Goal: Transaction & Acquisition: Purchase product/service

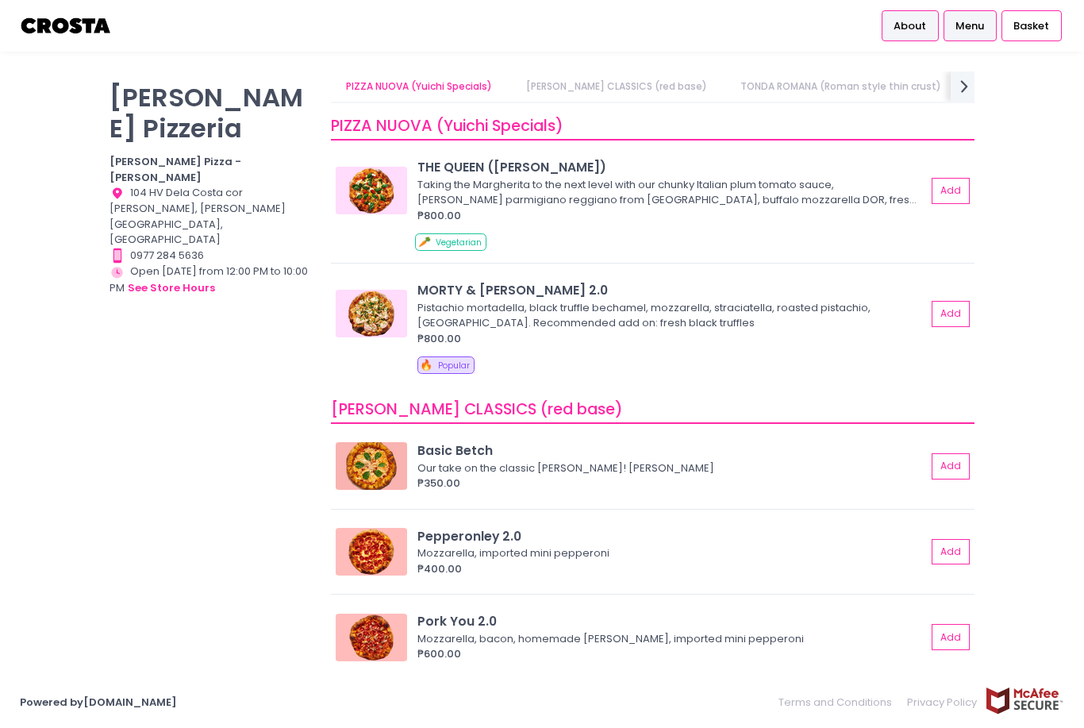
click at [922, 30] on span "About" at bounding box center [910, 26] width 33 height 16
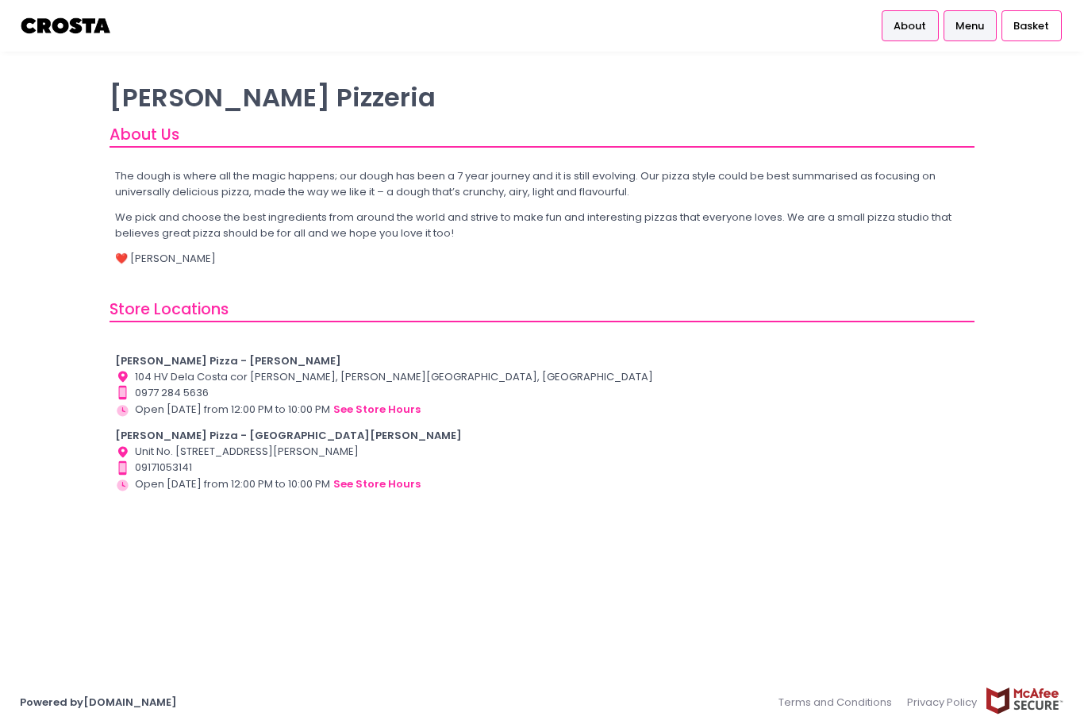
click at [987, 29] on link "Menu" at bounding box center [970, 25] width 53 height 30
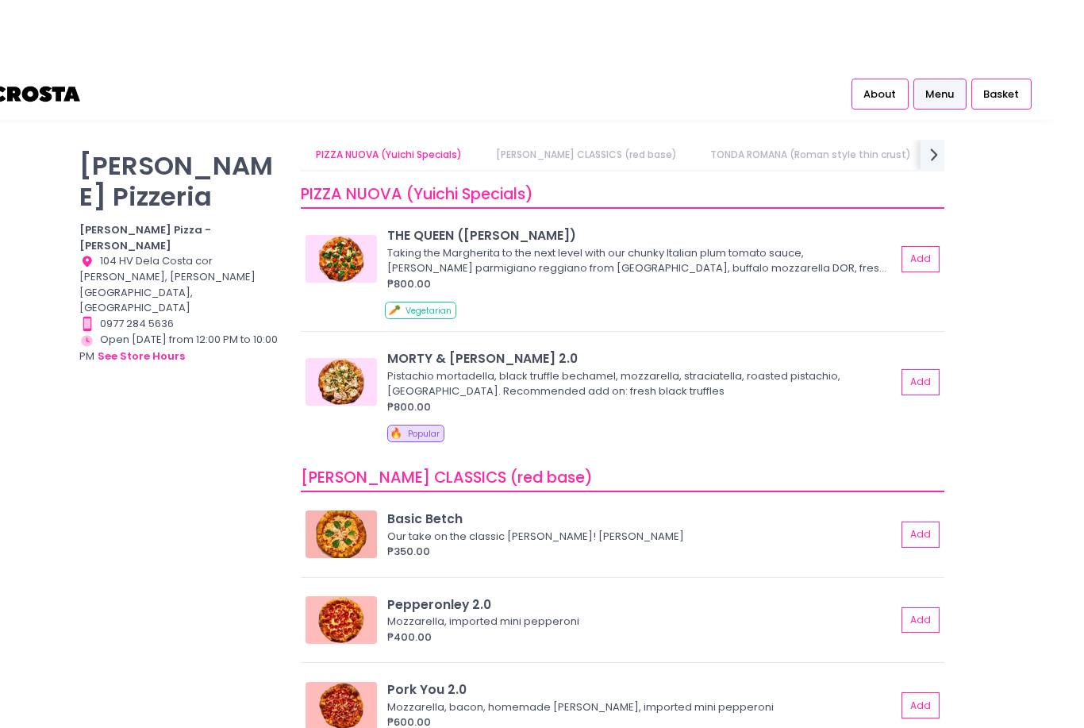
scroll to position [2, 0]
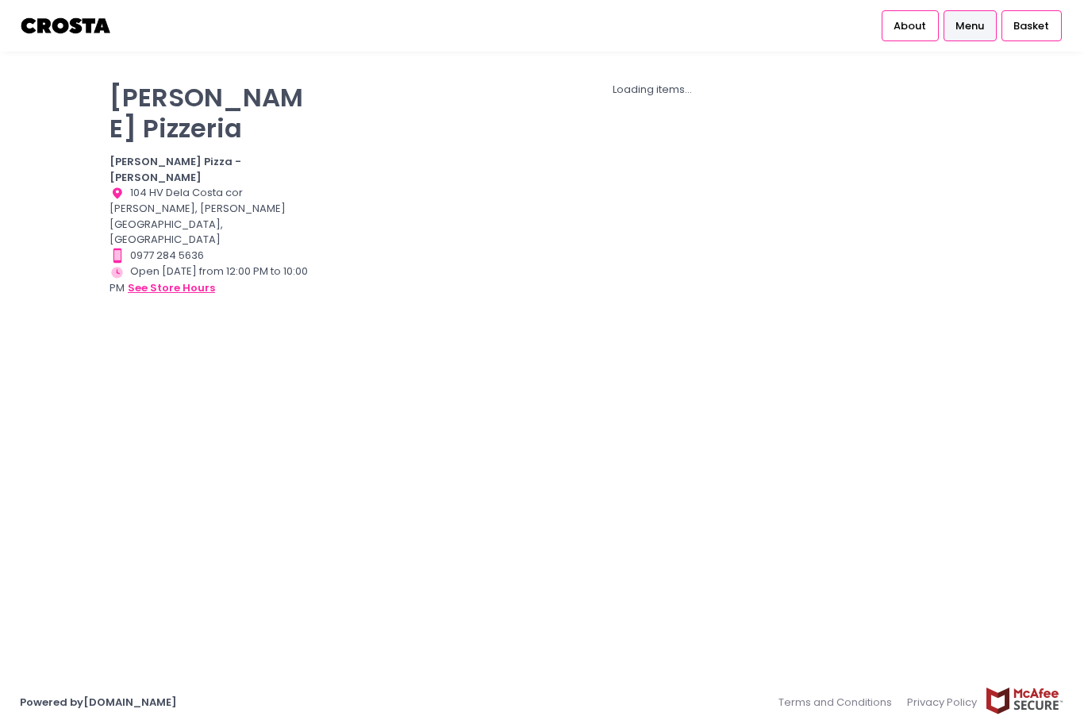
click at [146, 279] on button "see store hours" at bounding box center [171, 287] width 89 height 17
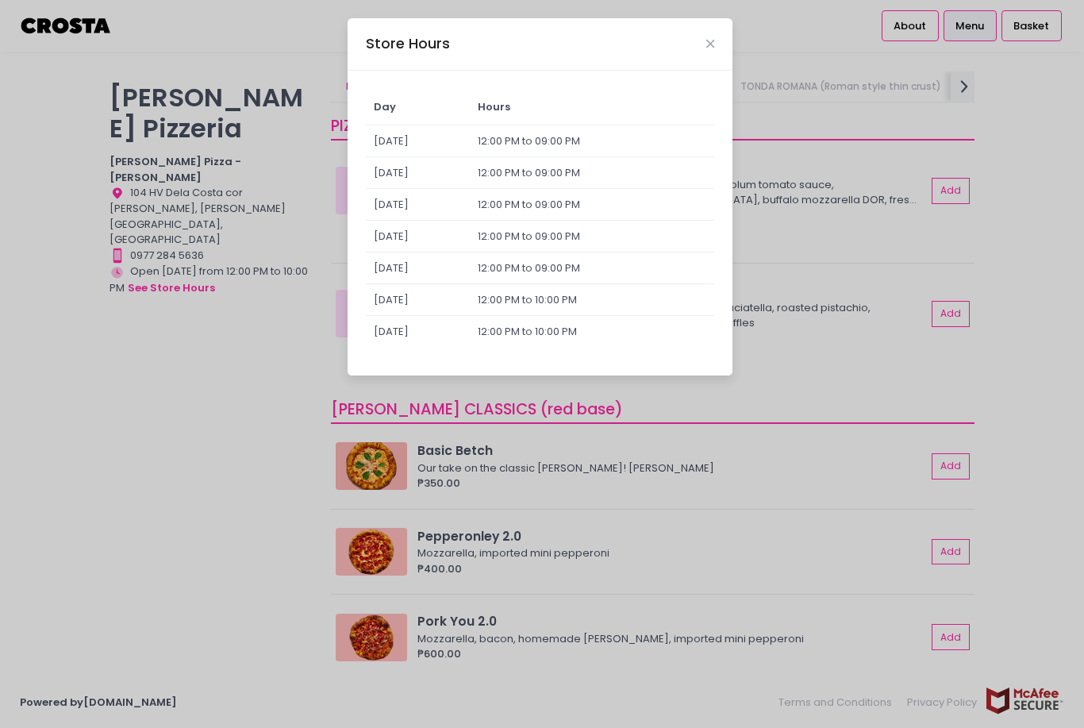
click at [709, 32] on div "Store Hours" at bounding box center [540, 44] width 385 height 52
click at [708, 50] on icon "Close" at bounding box center [710, 44] width 8 height 12
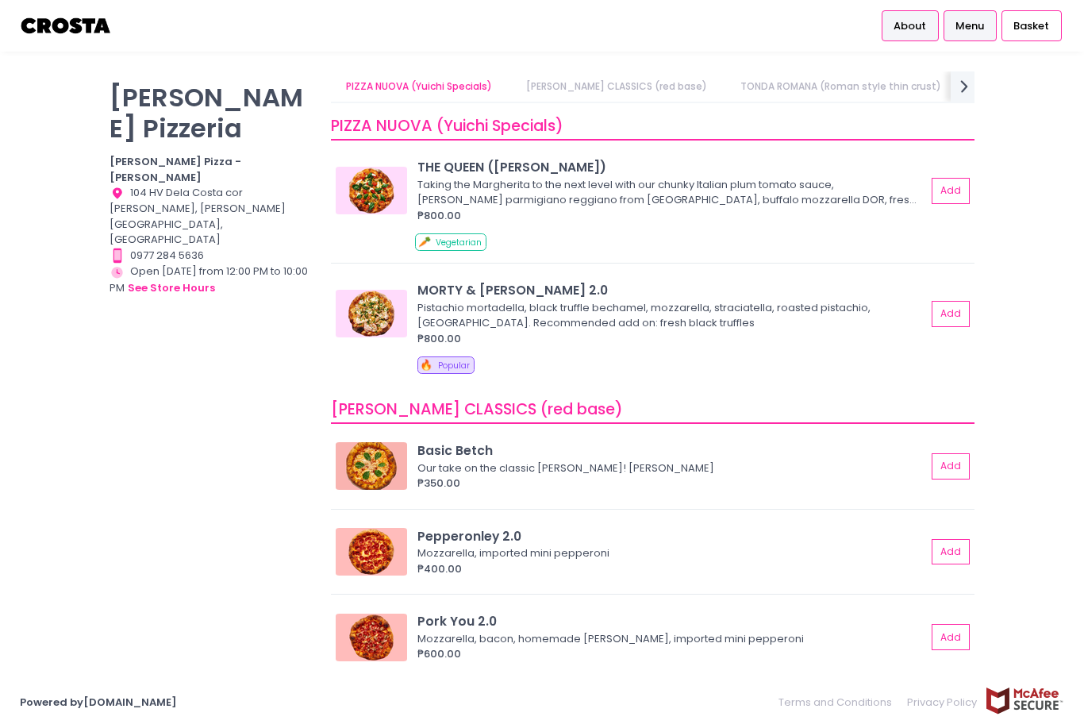
click at [895, 37] on link "About" at bounding box center [910, 25] width 57 height 30
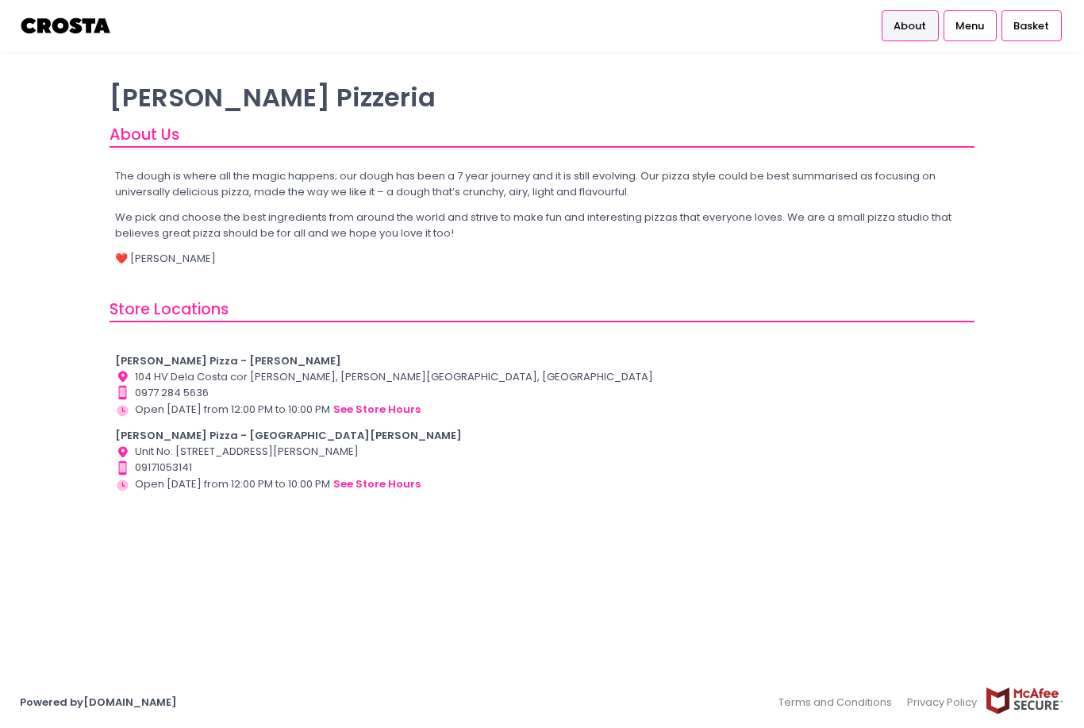
click at [159, 433] on b "[PERSON_NAME] Pizza - [GEOGRAPHIC_DATA][PERSON_NAME]" at bounding box center [288, 435] width 347 height 15
click at [398, 479] on button "see store hours" at bounding box center [377, 483] width 89 height 17
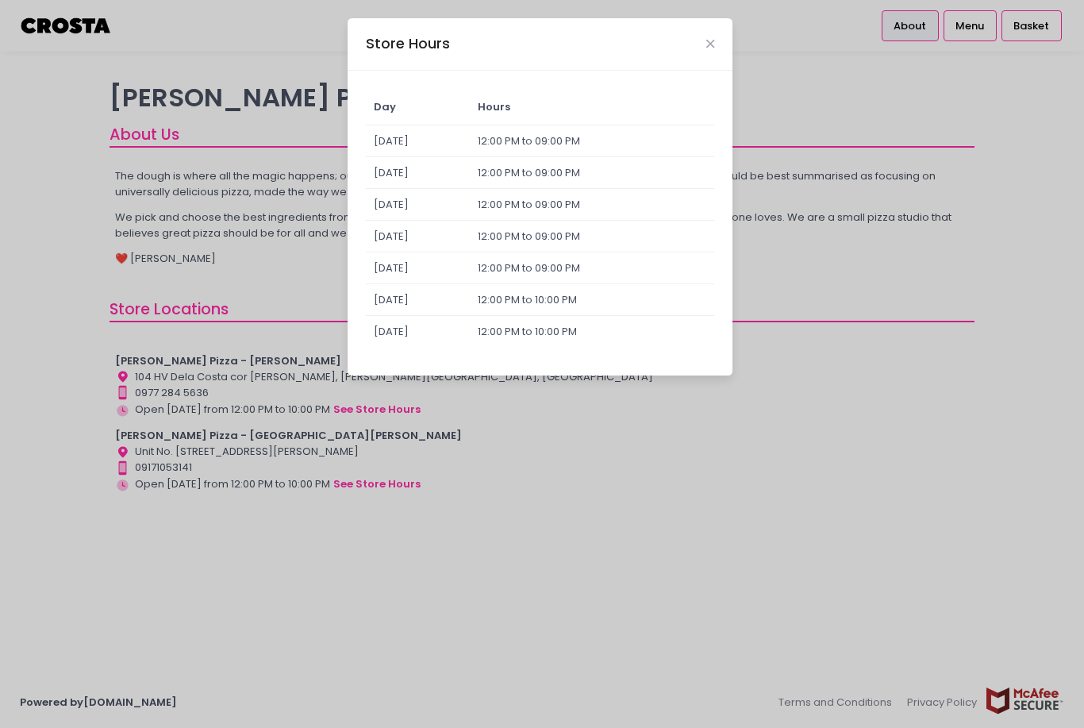
click at [422, 599] on div "Store Hours Day Hours Sunday 12:00 PM to 09:00 PM Monday 12:00 PM to 09:00 PM T…" at bounding box center [542, 364] width 1084 height 728
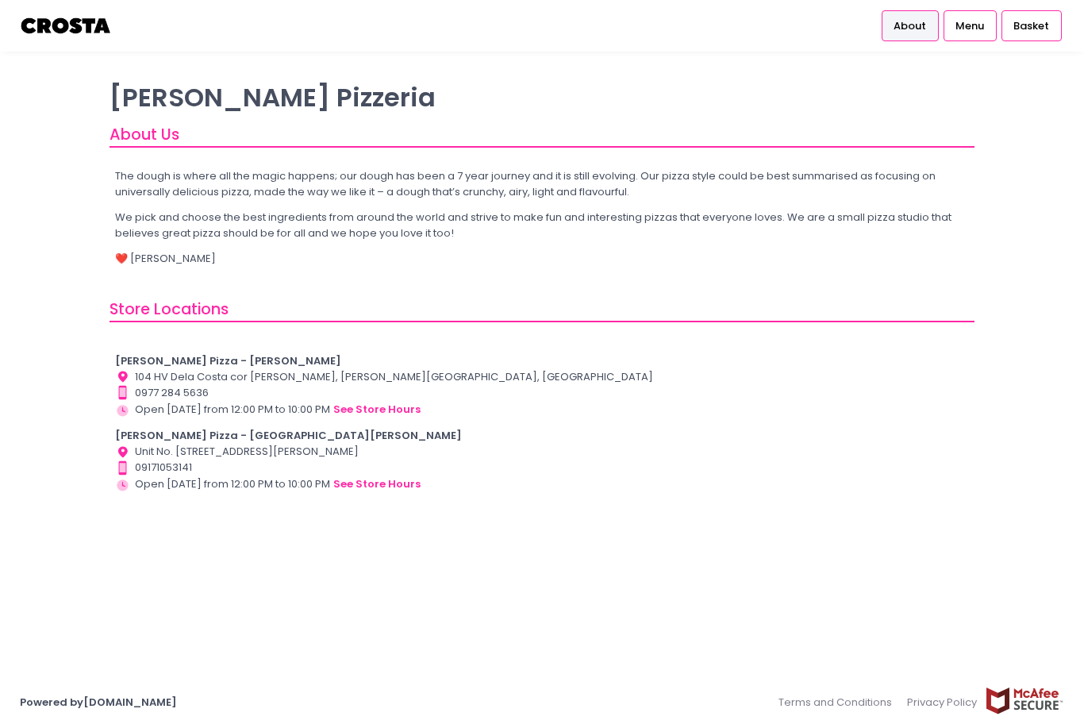
click at [925, 24] on span "About" at bounding box center [910, 26] width 33 height 16
click at [979, 27] on span "Menu" at bounding box center [970, 26] width 29 height 16
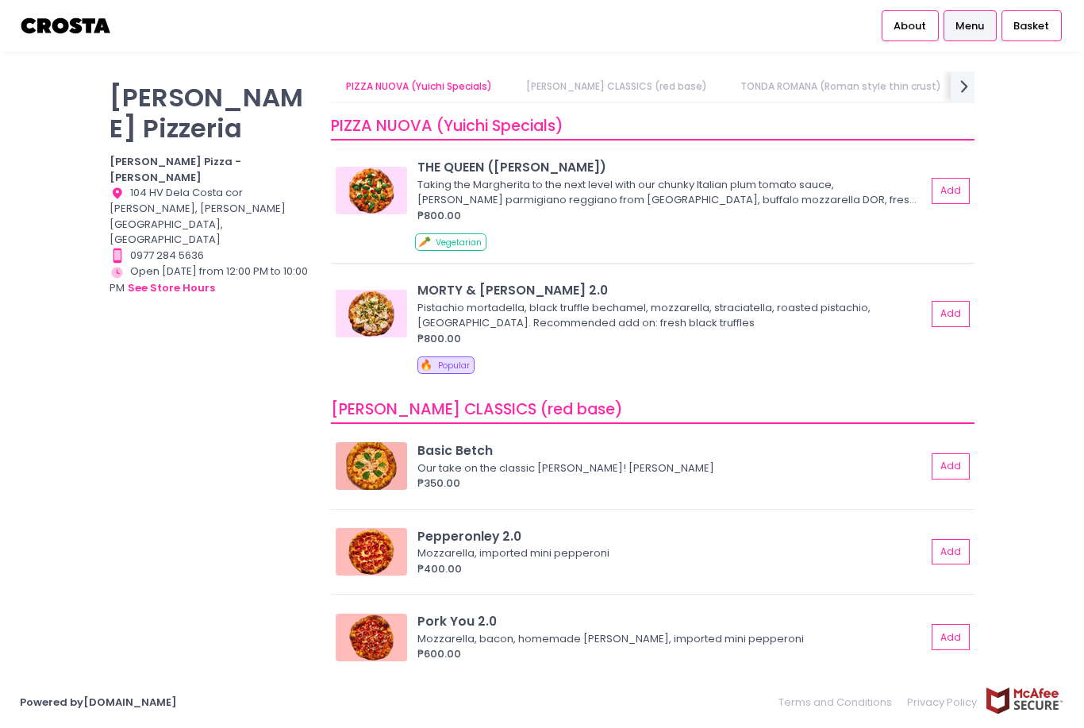
click at [874, 177] on div "Taking the Margherita to the next level with our chunky Italian plum tomato sau…" at bounding box center [669, 192] width 504 height 31
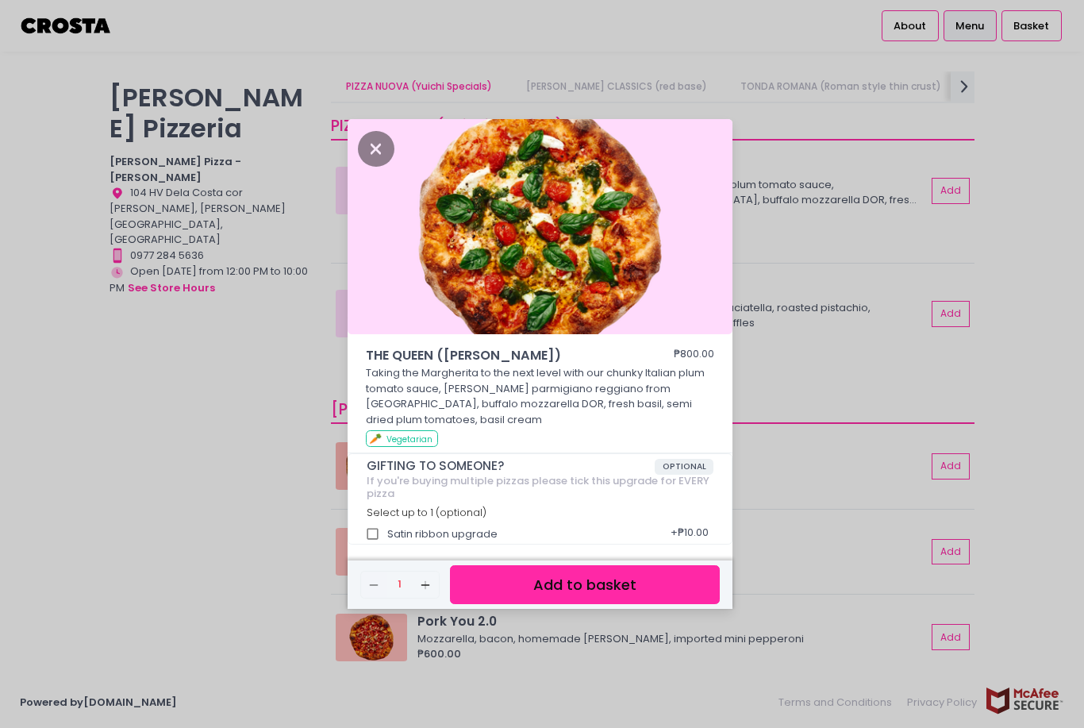
click at [619, 604] on button "Add to basket" at bounding box center [585, 584] width 270 height 39
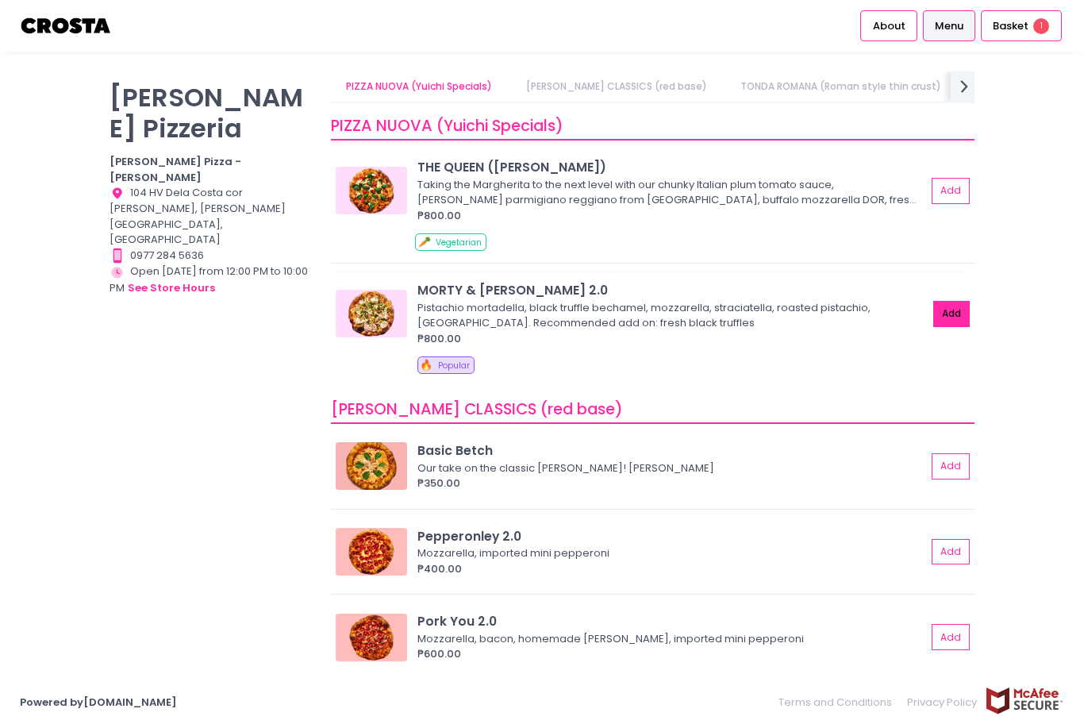
click at [951, 301] on button "Add" at bounding box center [951, 314] width 37 height 26
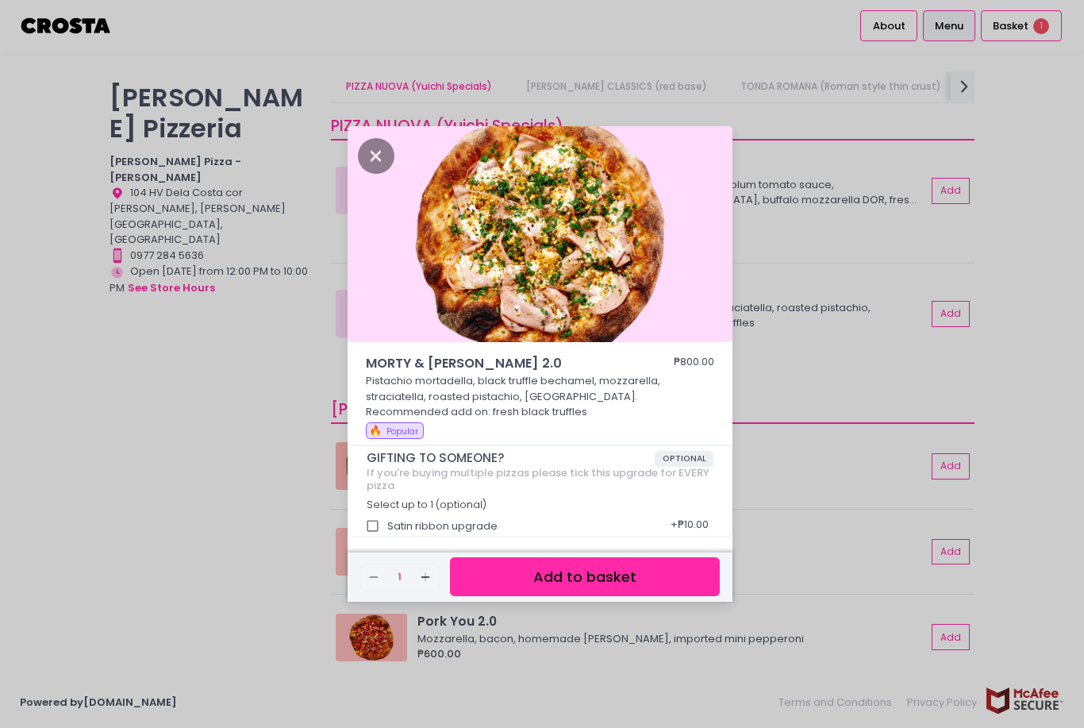
click at [578, 595] on button "Add to basket" at bounding box center [585, 576] width 270 height 39
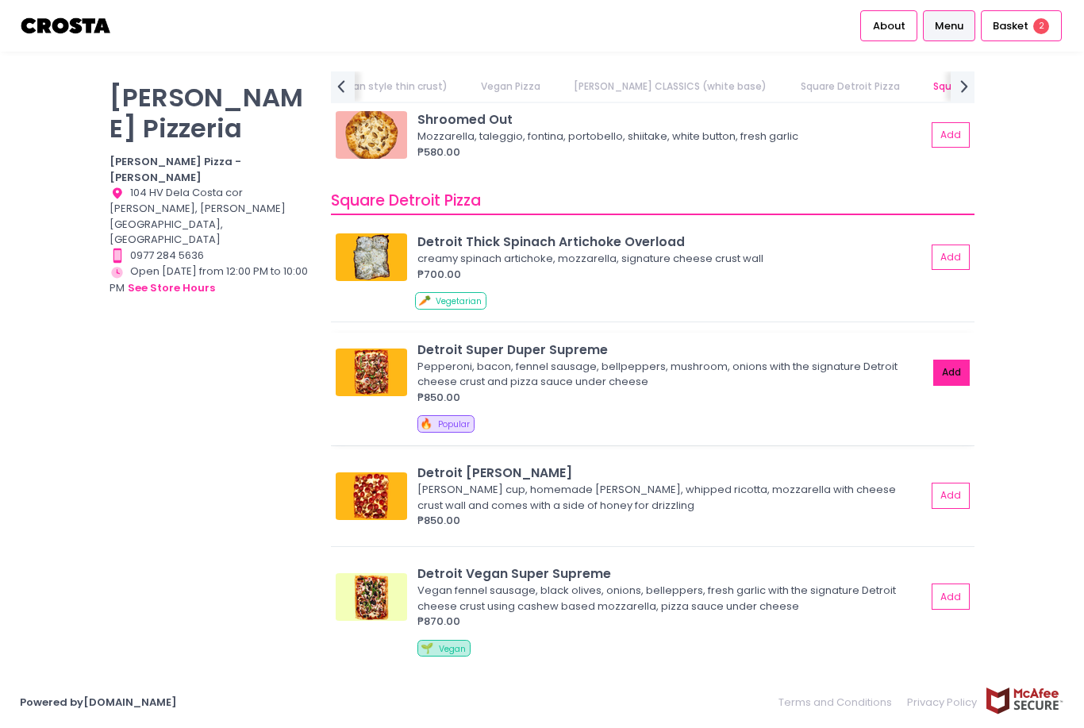
click at [957, 360] on button "Add" at bounding box center [951, 373] width 37 height 26
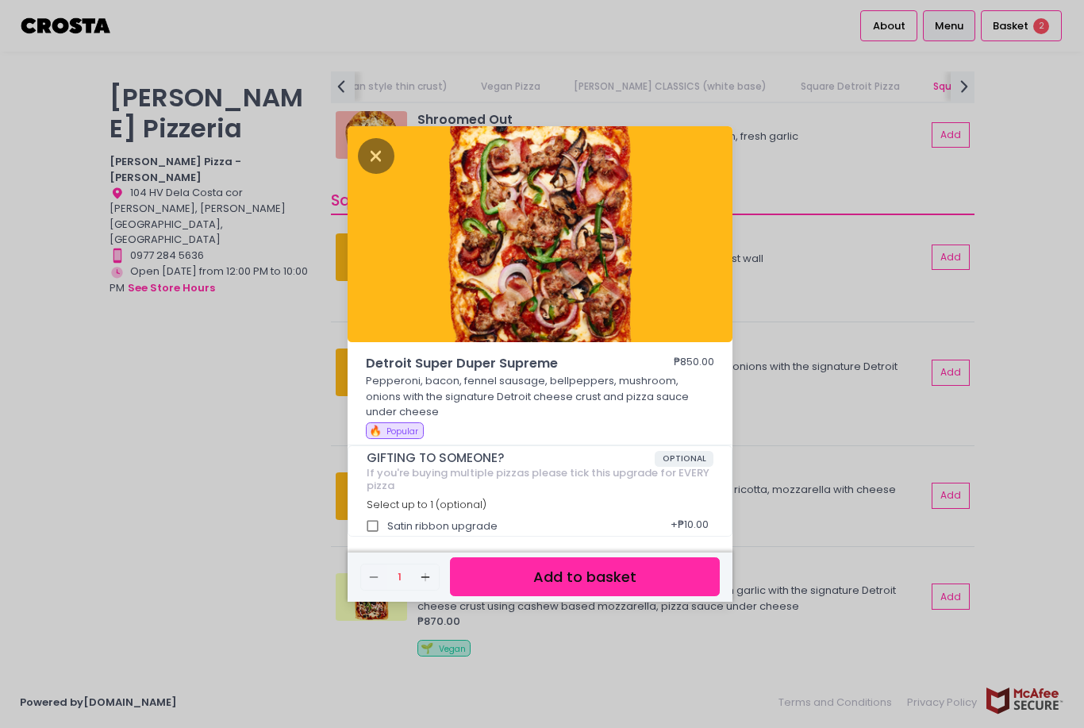
click at [681, 596] on button "Add to basket" at bounding box center [585, 576] width 270 height 39
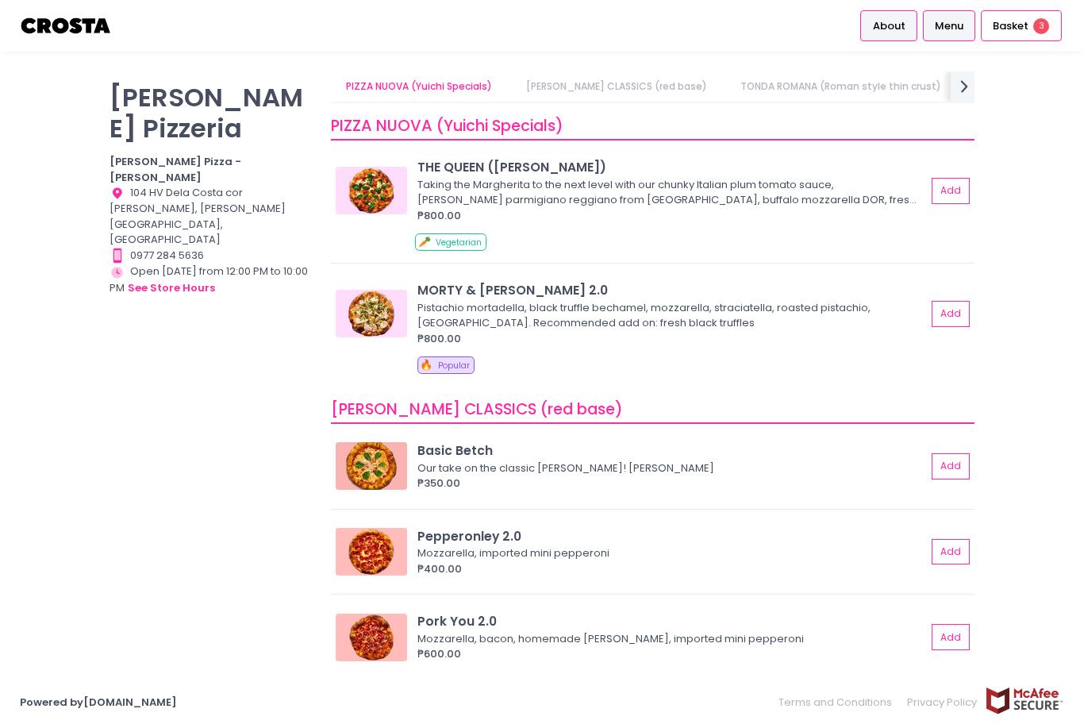
click at [901, 31] on span "About" at bounding box center [889, 26] width 33 height 16
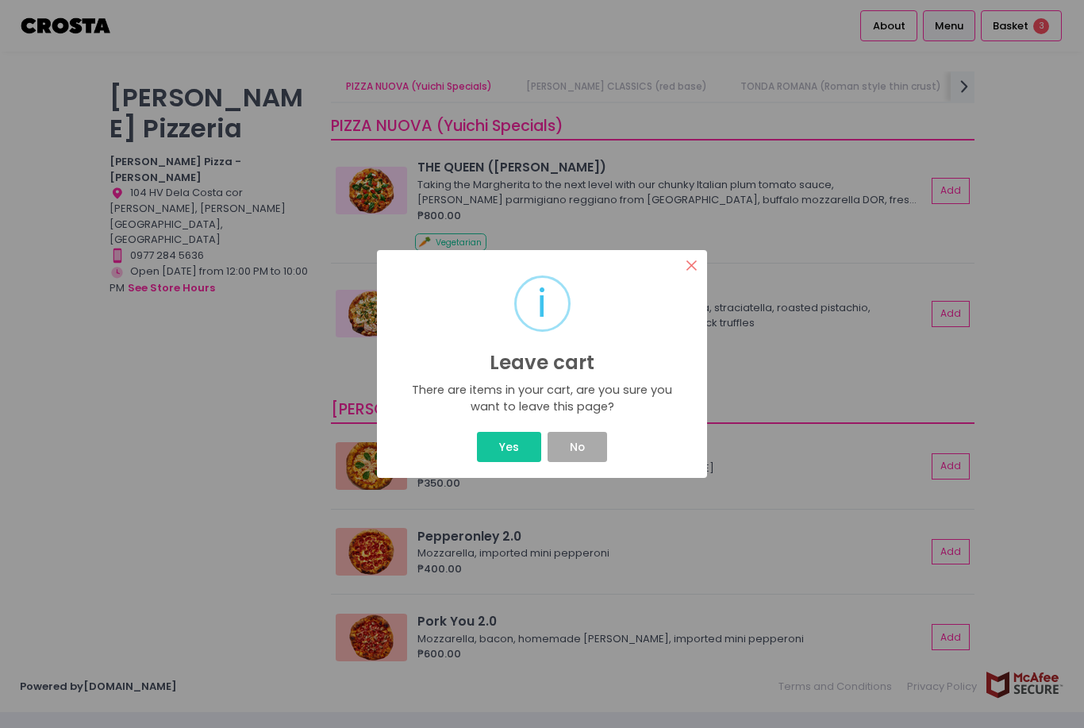
click at [691, 264] on button "×" at bounding box center [691, 265] width 31 height 31
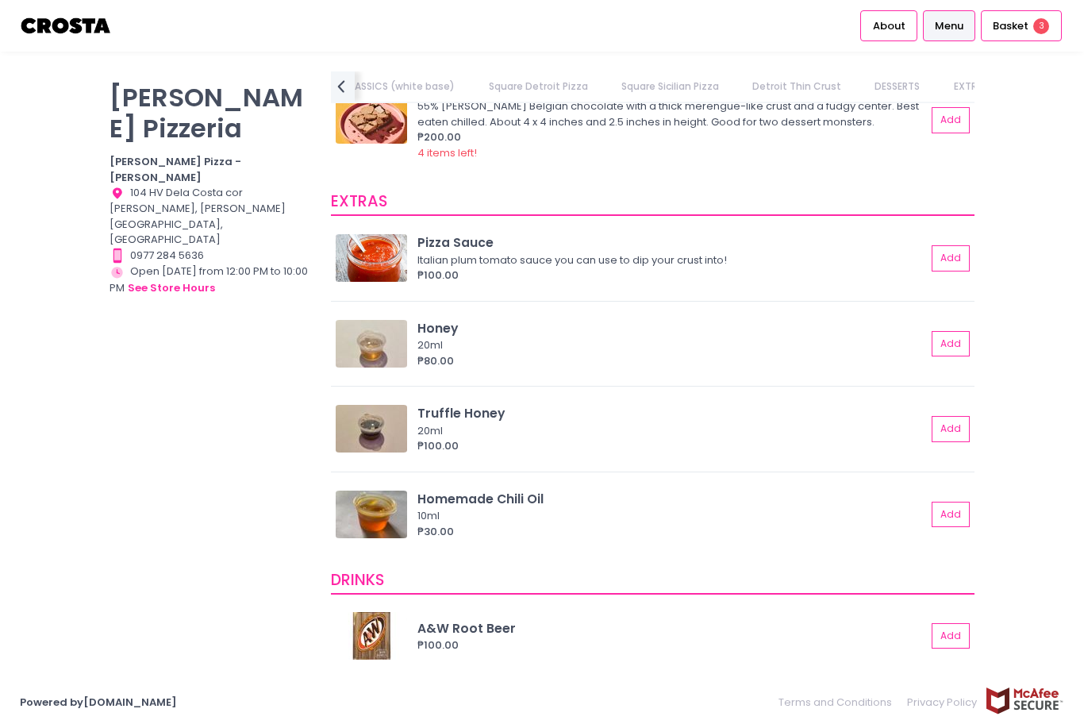
scroll to position [2924, 0]
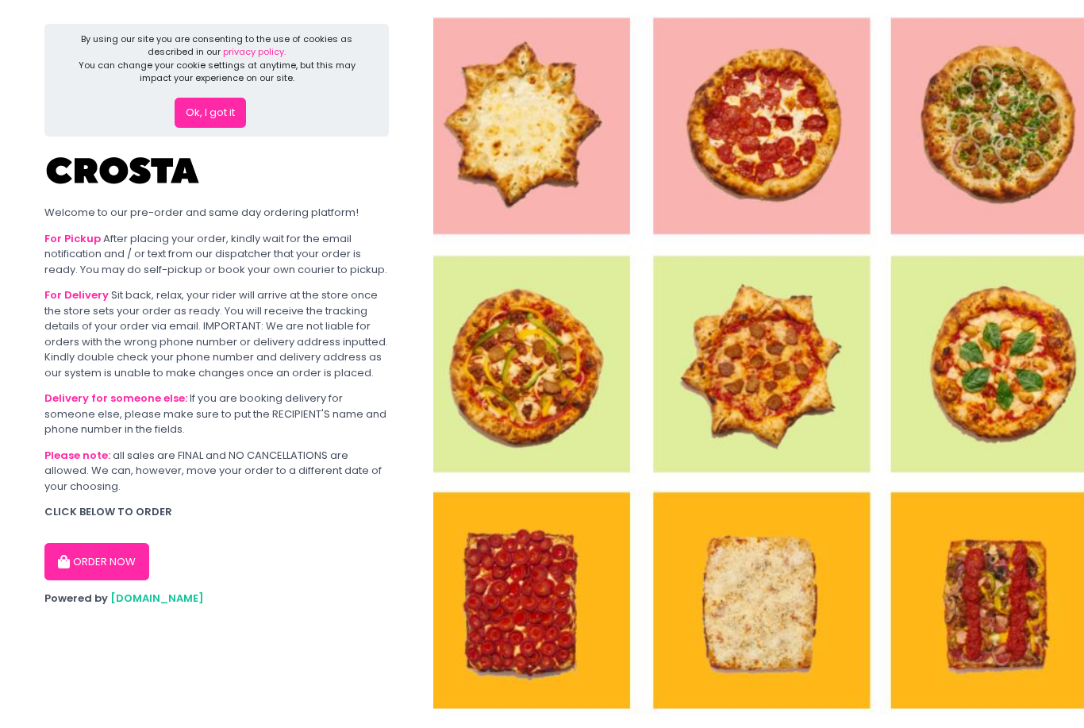
click at [106, 554] on button "ORDER NOW" at bounding box center [96, 562] width 105 height 38
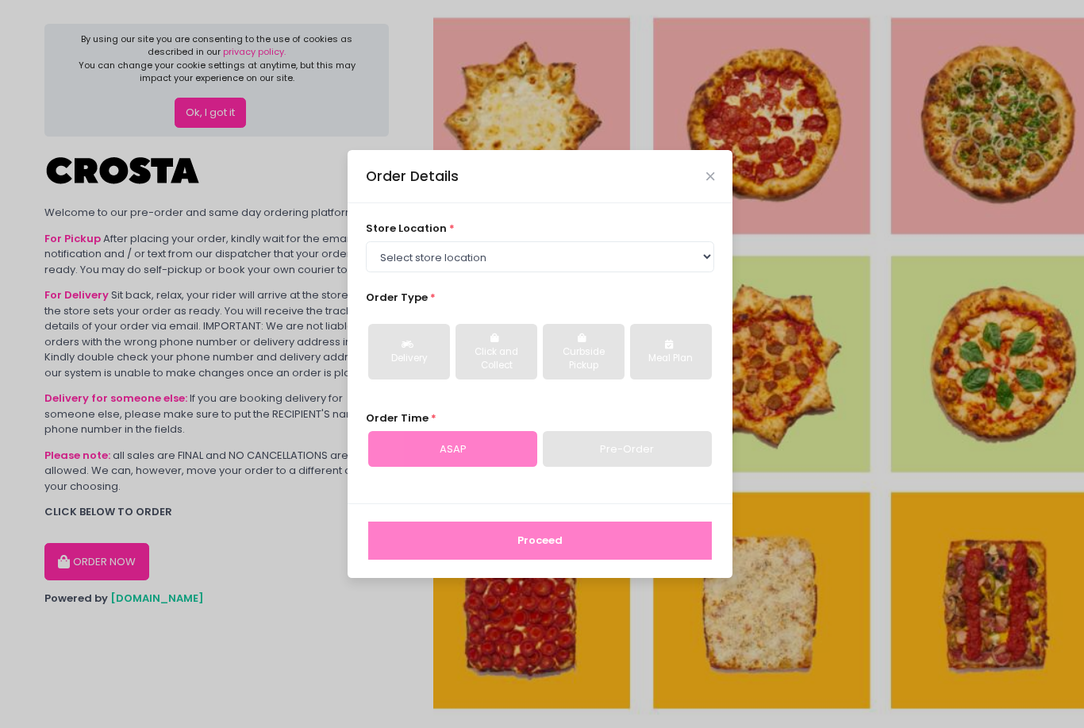
click at [663, 271] on select "Select store location [PERSON_NAME] Pizza - [PERSON_NAME] Pizza - [GEOGRAPHIC_D…" at bounding box center [540, 256] width 349 height 30
select select "65090bae48156caed44a5eb4"
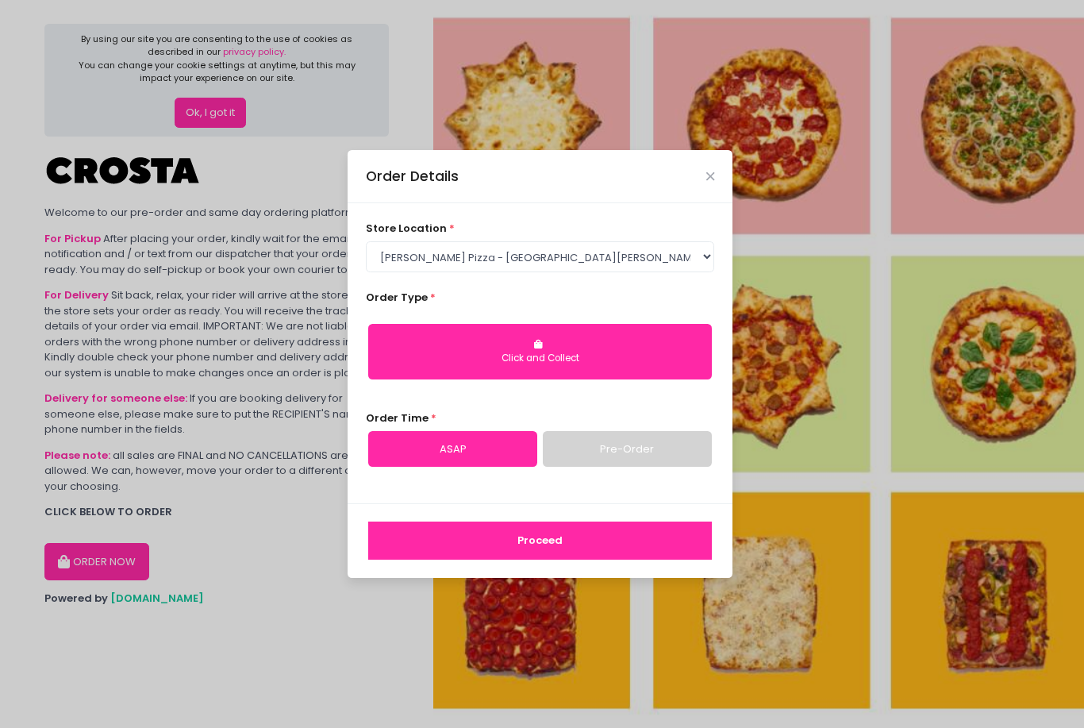
click at [649, 467] on link "Pre-Order" at bounding box center [627, 449] width 169 height 37
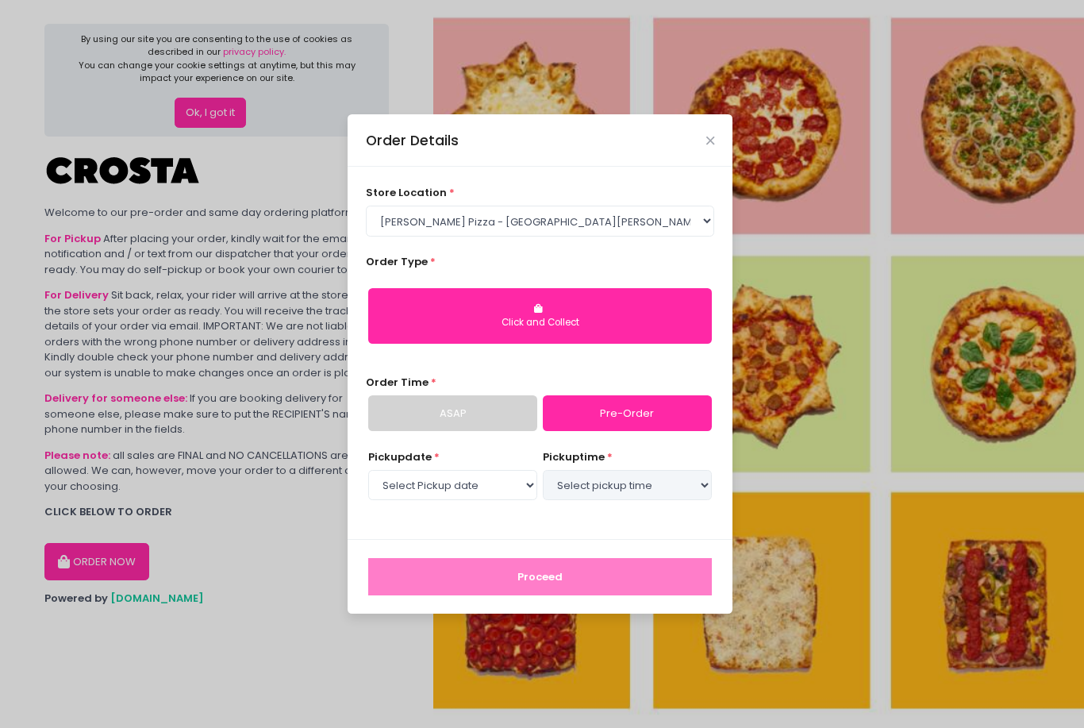
select select "[DATE]"
click at [527, 432] on link "ASAP" at bounding box center [452, 413] width 169 height 37
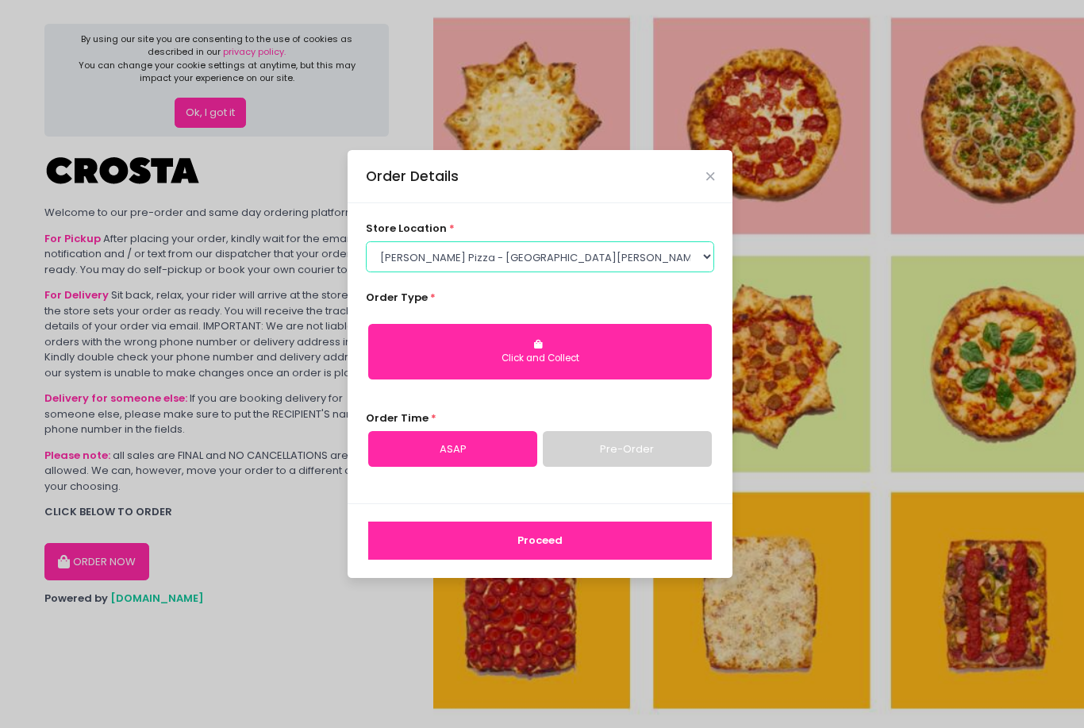
click at [659, 271] on select "Select store location [PERSON_NAME] Pizza - [PERSON_NAME] Pizza - [GEOGRAPHIC_D…" at bounding box center [540, 256] width 349 height 30
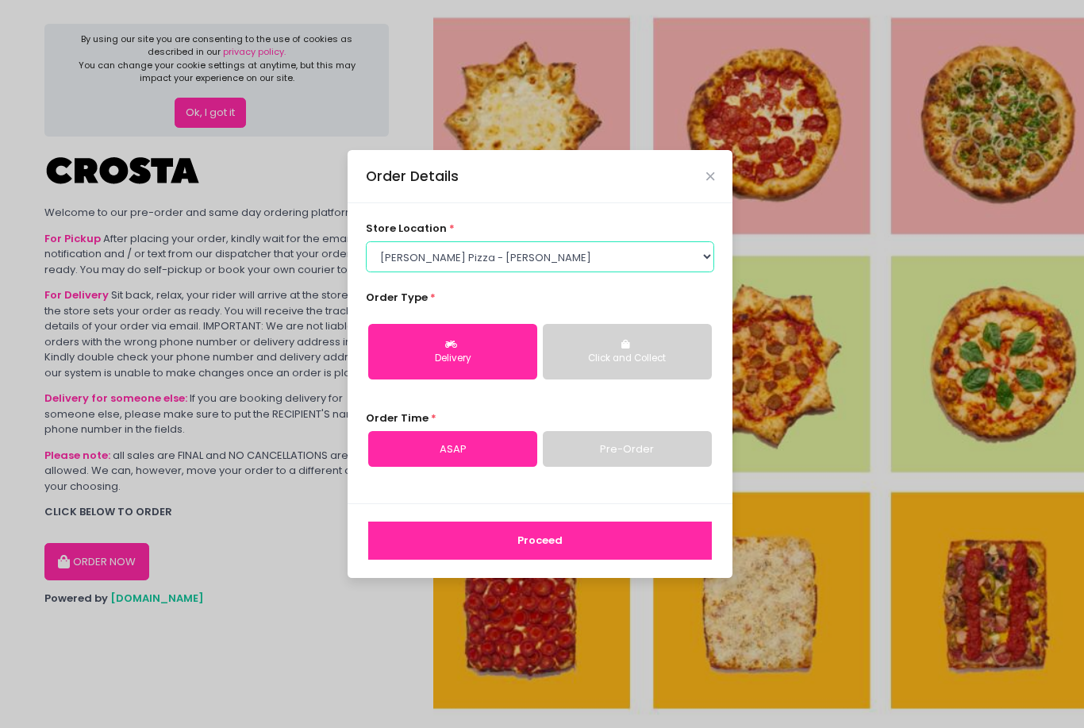
click at [648, 271] on select "Select store location [PERSON_NAME] Pizza - [PERSON_NAME] Pizza - [GEOGRAPHIC_D…" at bounding box center [540, 256] width 349 height 30
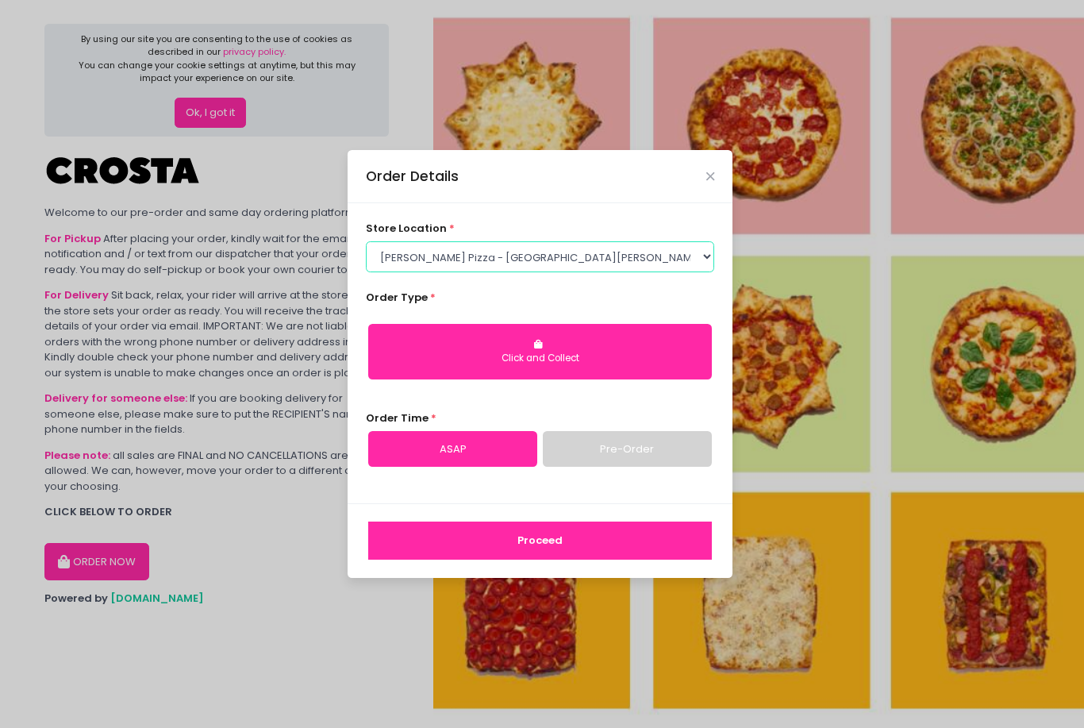
click at [649, 271] on select "Select store location [PERSON_NAME] Pizza - [PERSON_NAME] Pizza - [GEOGRAPHIC_D…" at bounding box center [540, 256] width 349 height 30
select select "5fabb2e53664a8677beaeb89"
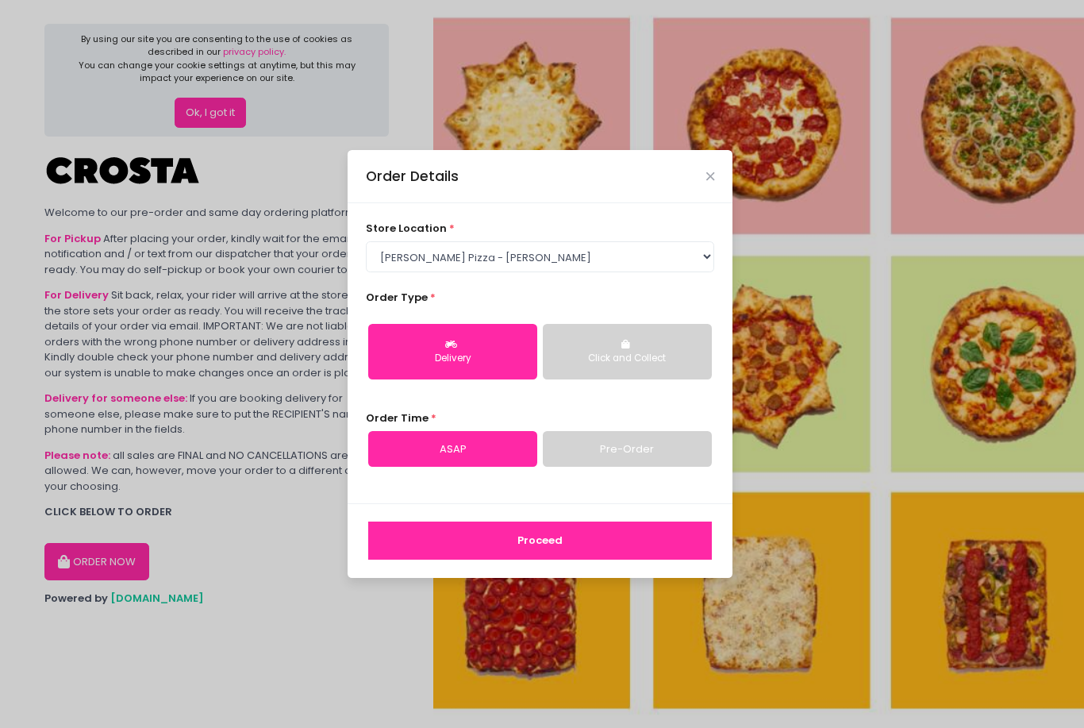
click at [620, 366] on div "Click and Collect" at bounding box center [627, 359] width 147 height 14
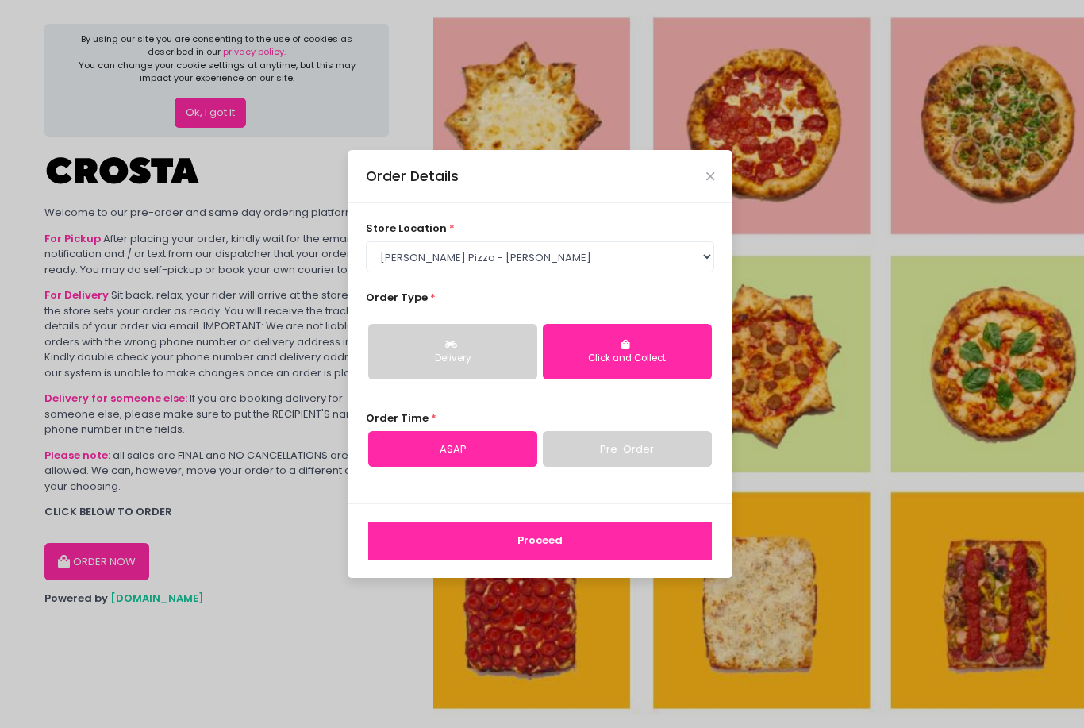
click at [489, 379] on button "Delivery" at bounding box center [452, 352] width 169 height 56
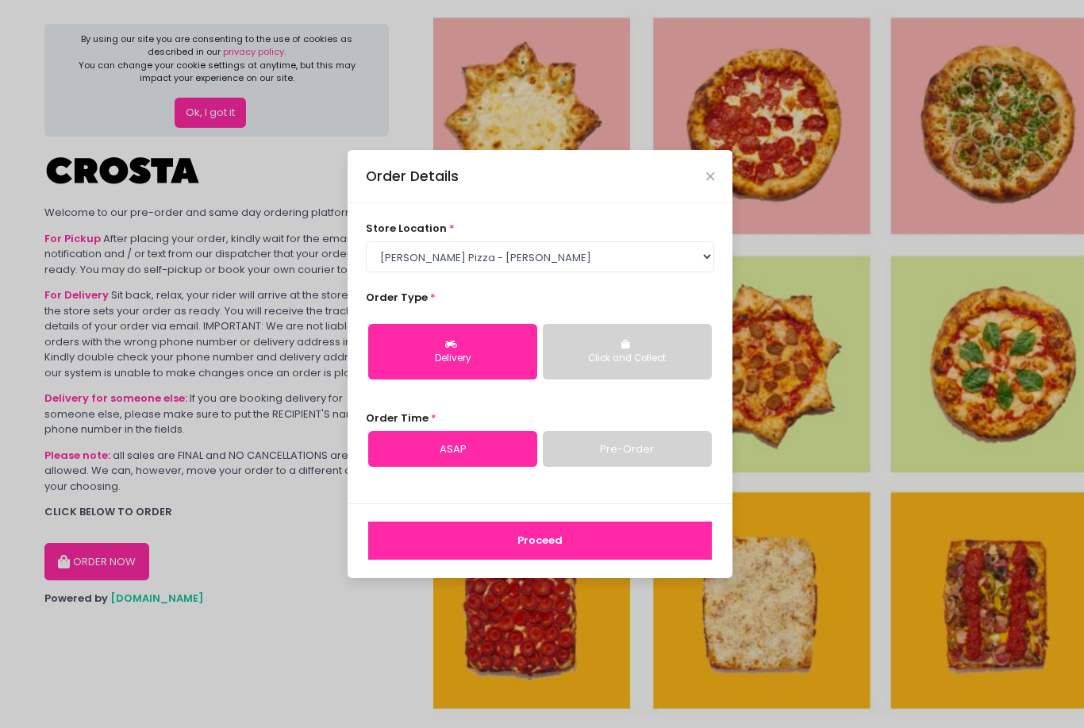
click at [547, 560] on button "Proceed" at bounding box center [540, 540] width 344 height 38
